Goal: Task Accomplishment & Management: Use online tool/utility

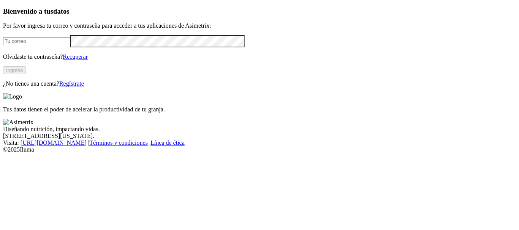
type input "[EMAIL_ADDRESS][PERSON_NAME][DOMAIN_NAME]"
click at [26, 74] on button "Ingresa" at bounding box center [14, 70] width 23 height 8
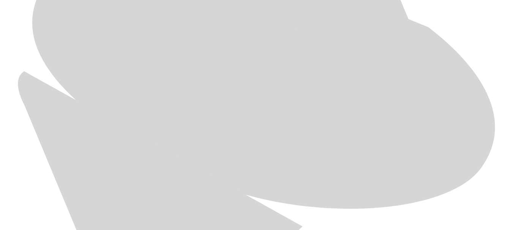
scroll to position [439, 0]
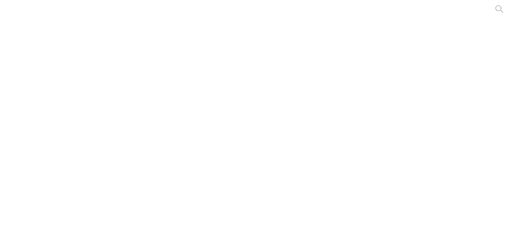
type input "Julio 2025"
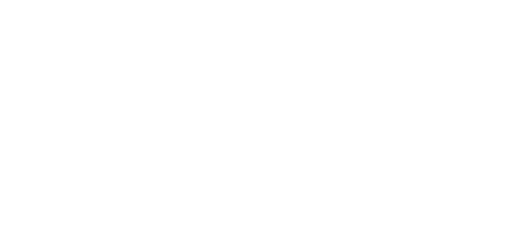
type input "Julio 2025"
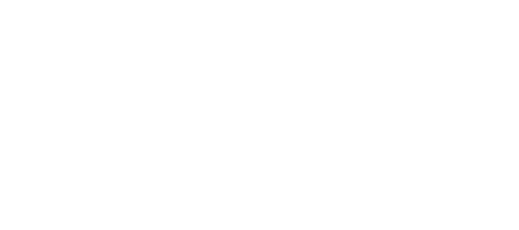
type input "Julio 2025"
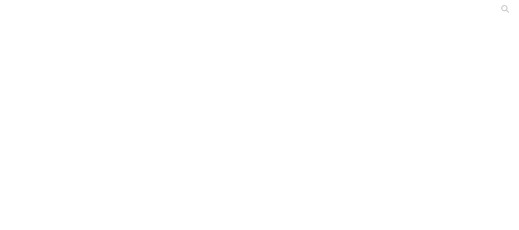
type input "Julio 2025"
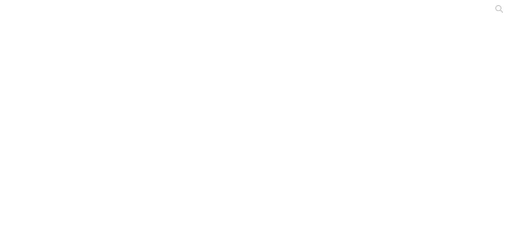
type input "Julio 2025"
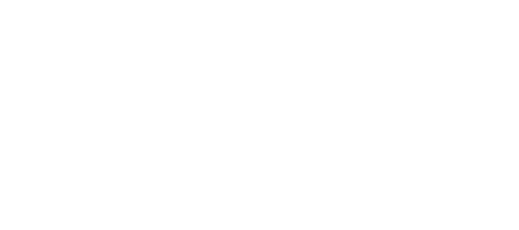
type input "Julio 2025"
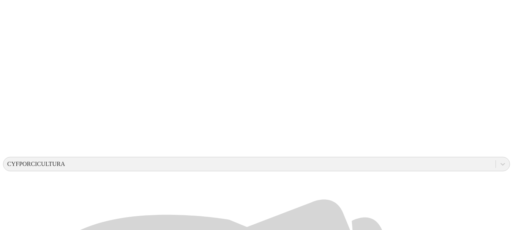
scroll to position [158, 0]
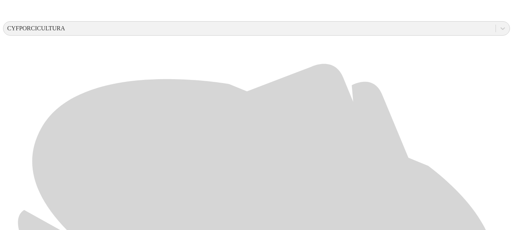
scroll to position [289, 0]
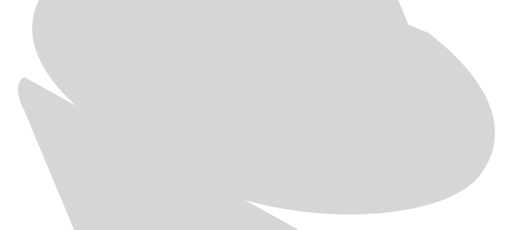
scroll to position [425, 0]
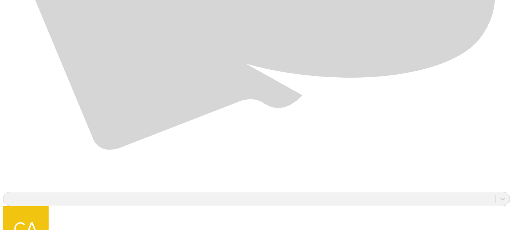
scroll to position [569, 0]
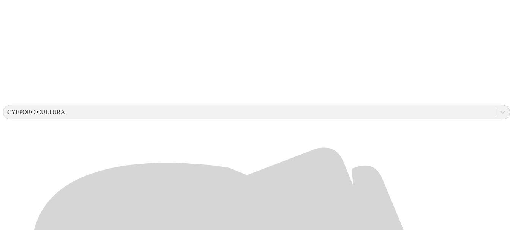
scroll to position [219, 0]
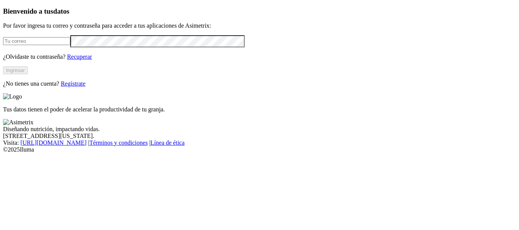
type input "[EMAIL_ADDRESS][PERSON_NAME][DOMAIN_NAME]"
click at [28, 74] on button "Ingresar" at bounding box center [15, 70] width 25 height 8
